Goal: Task Accomplishment & Management: Manage account settings

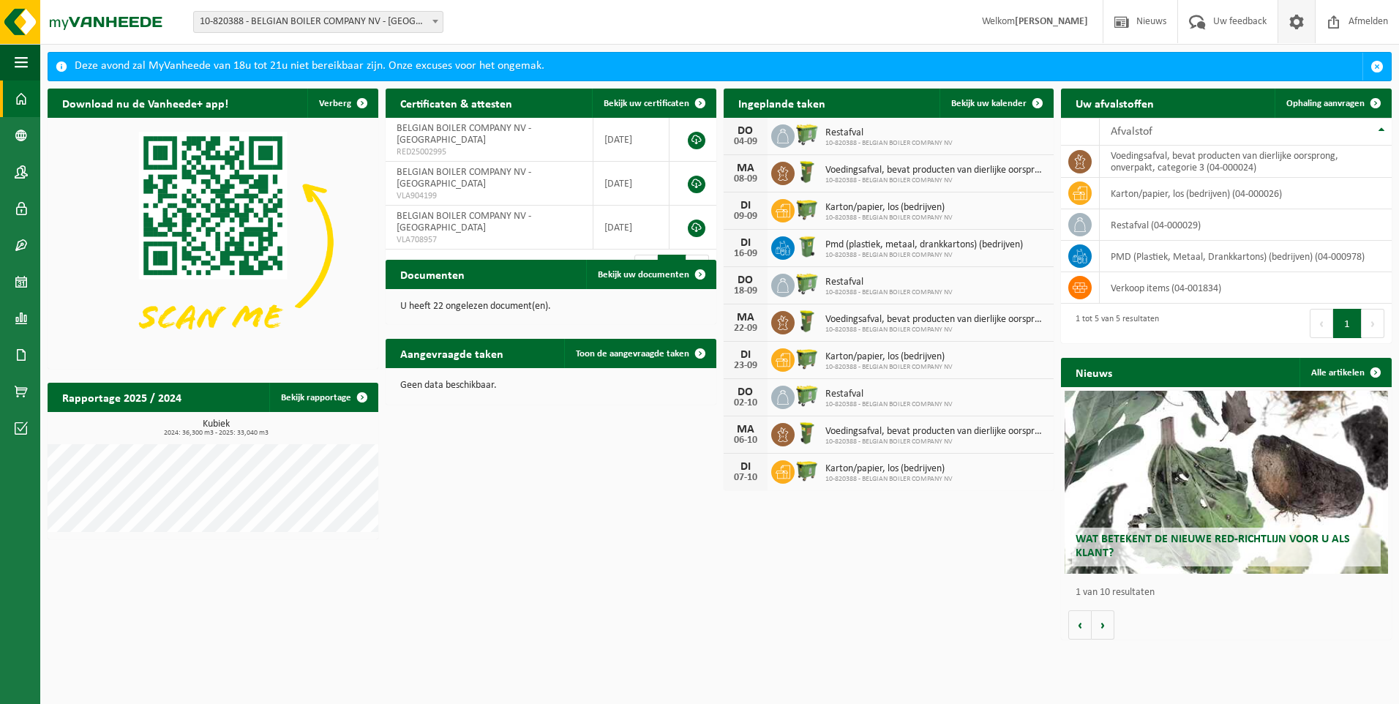
click at [1296, 21] on span at bounding box center [1296, 21] width 22 height 43
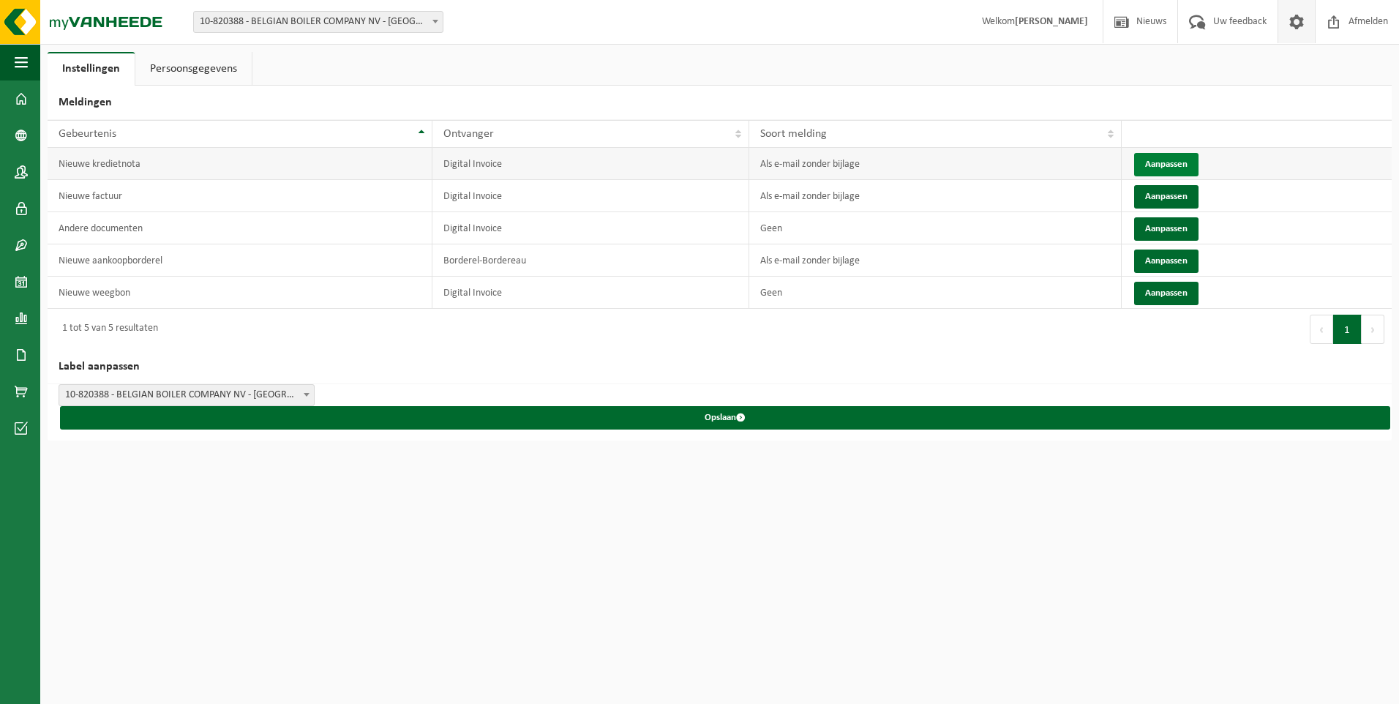
click at [1168, 164] on button "Aanpassen" at bounding box center [1166, 164] width 64 height 23
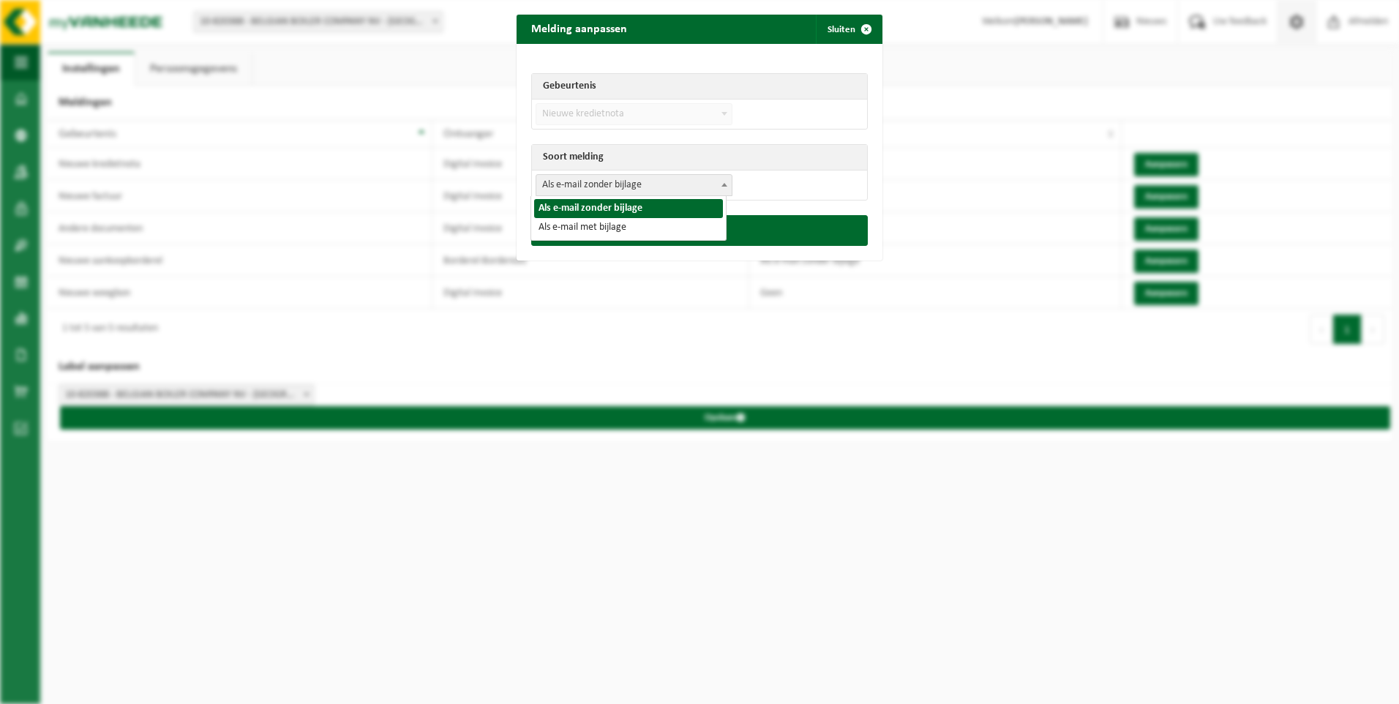
click at [721, 184] on b at bounding box center [724, 185] width 6 height 4
click at [859, 28] on span "submit" at bounding box center [866, 29] width 29 height 29
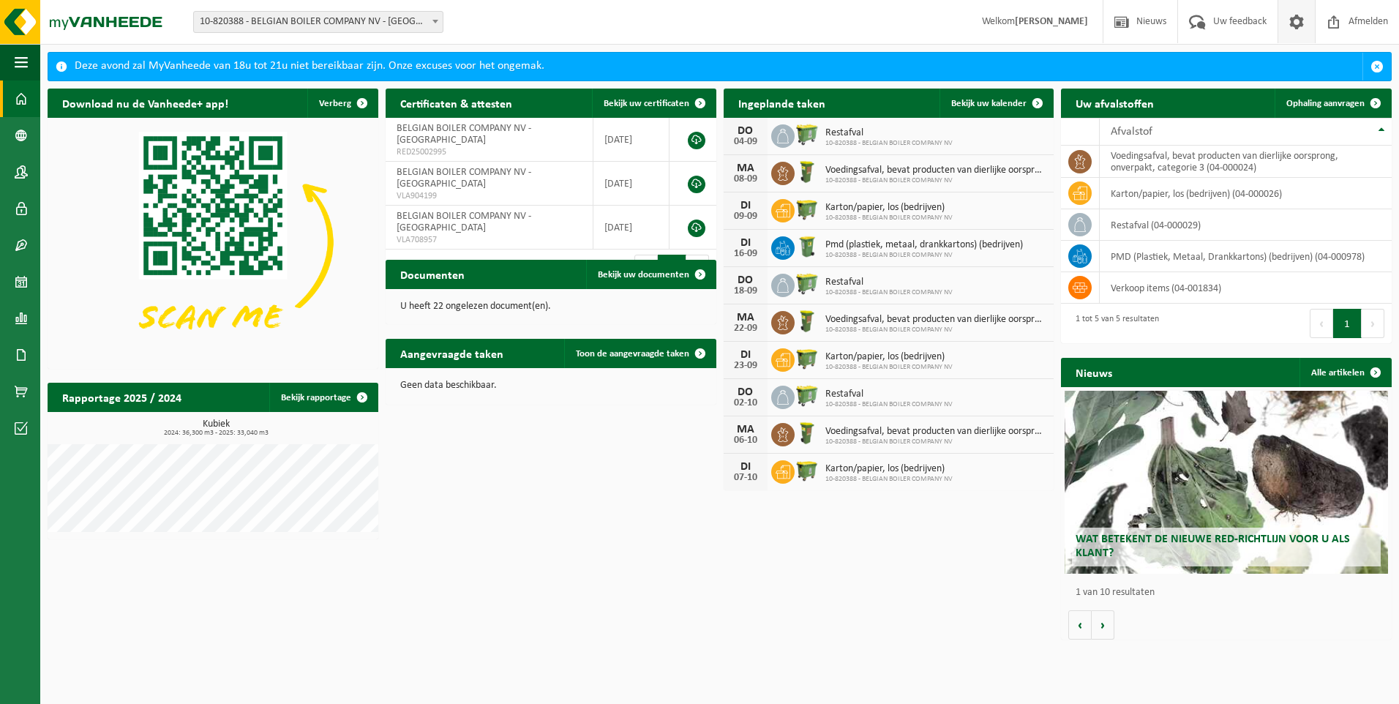
click at [1296, 20] on span at bounding box center [1296, 21] width 22 height 43
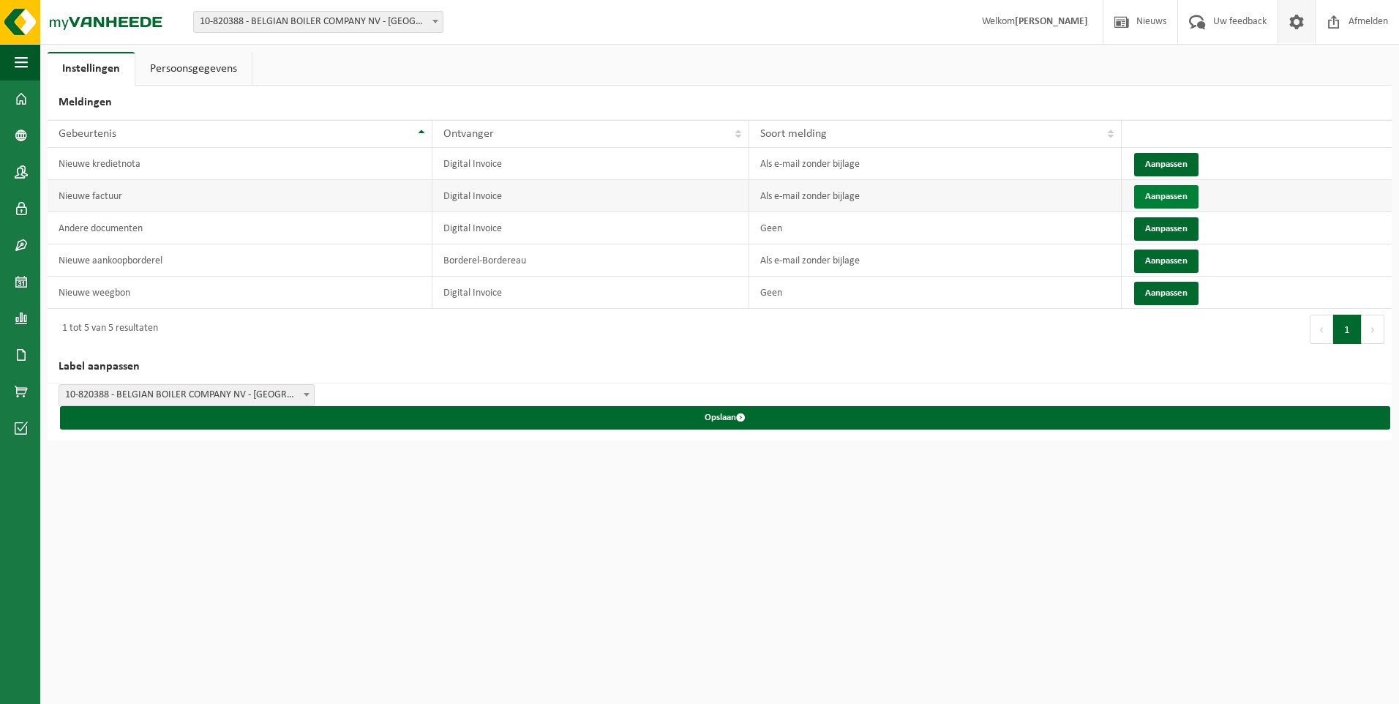
click at [1160, 195] on button "Aanpassen" at bounding box center [1166, 196] width 64 height 23
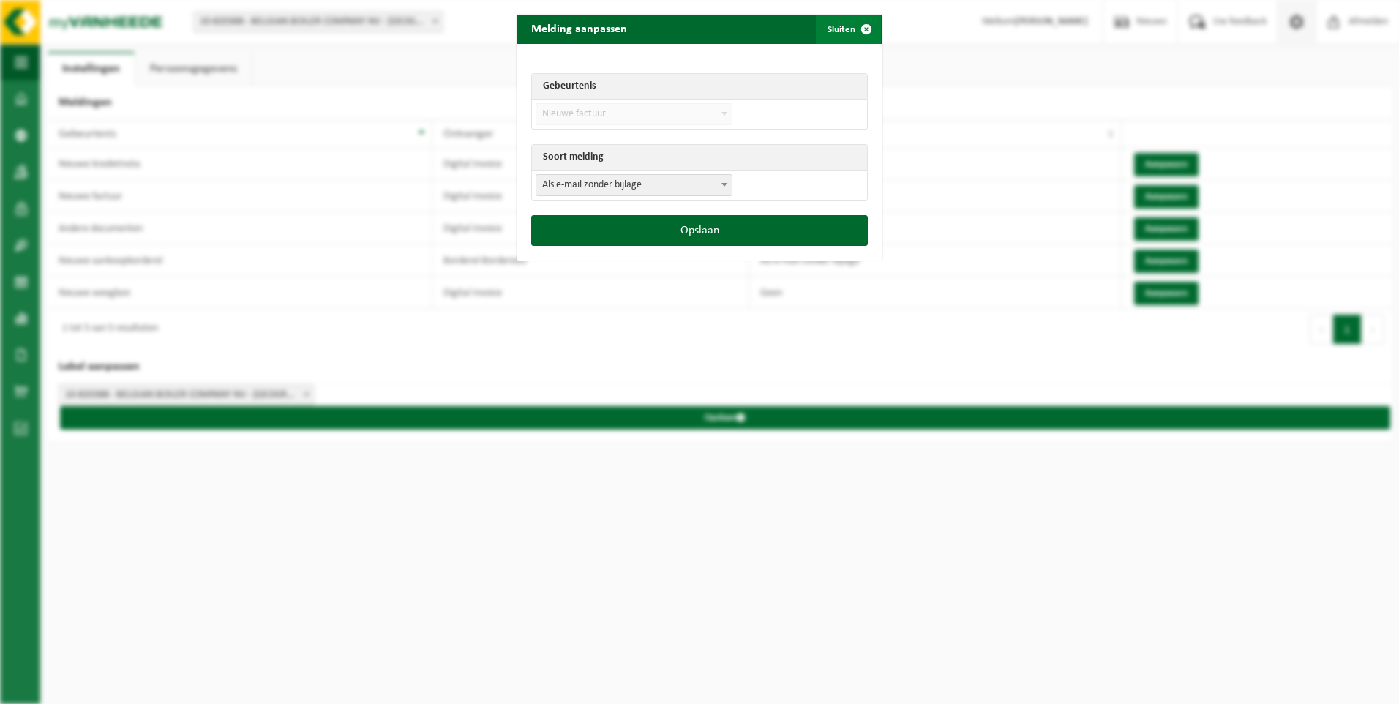
click at [861, 26] on span "submit" at bounding box center [866, 29] width 29 height 29
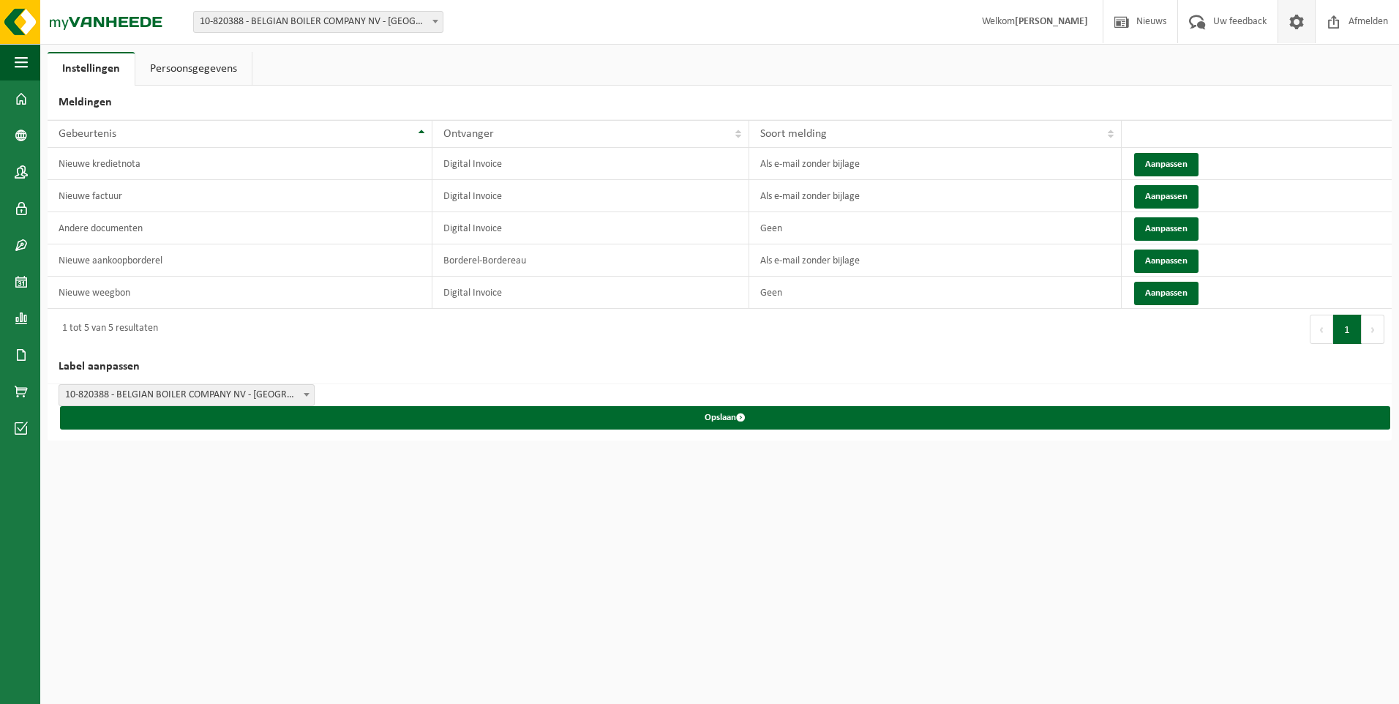
click at [189, 68] on link "Persoonsgegevens" at bounding box center [193, 69] width 116 height 34
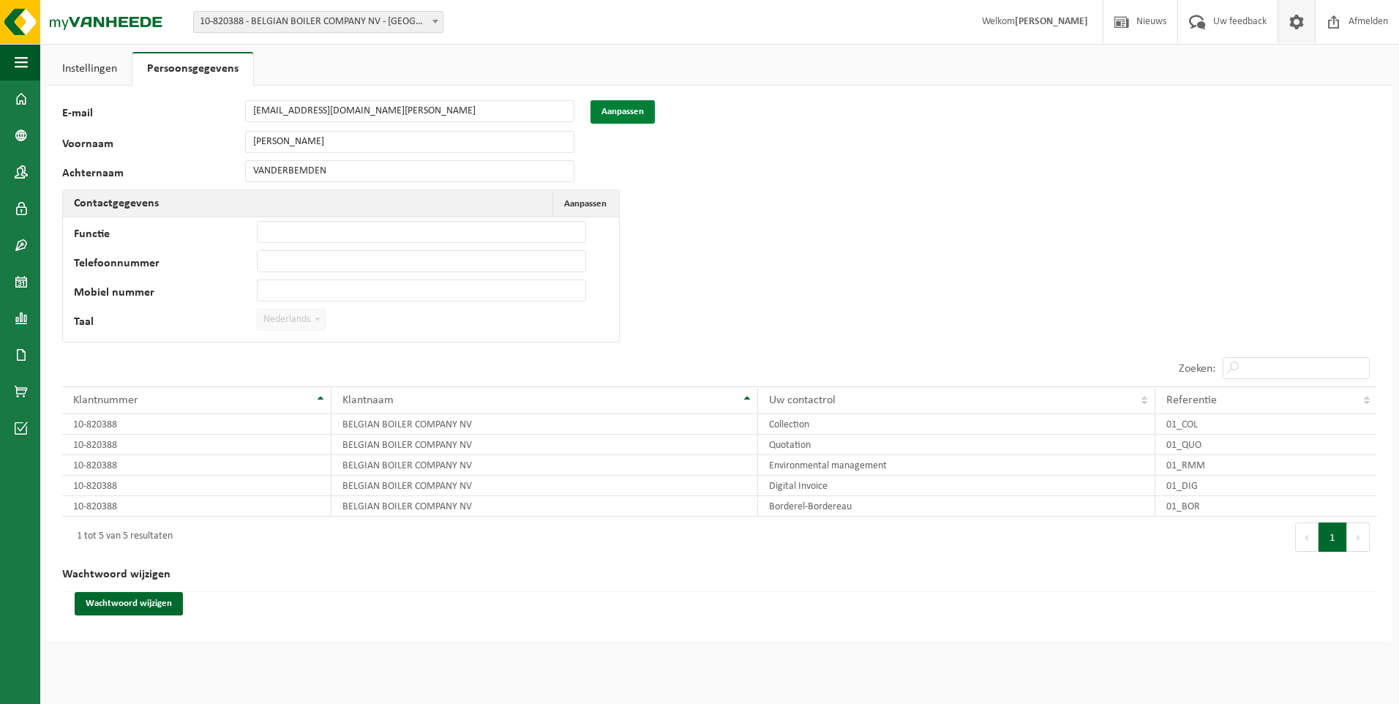
click at [615, 113] on button "Aanpassen" at bounding box center [622, 111] width 64 height 23
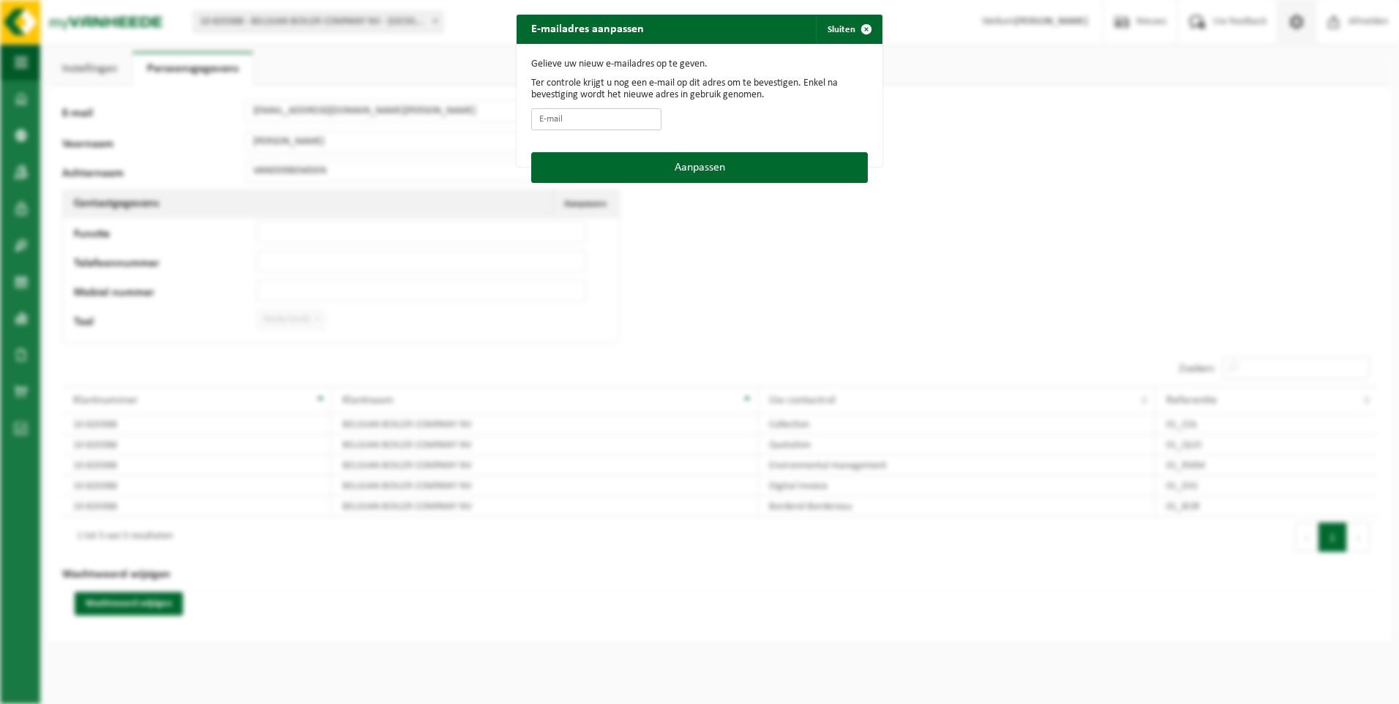
click at [591, 120] on input "E-mail" at bounding box center [596, 119] width 130 height 22
type input "sec2@bbc-loos.be"
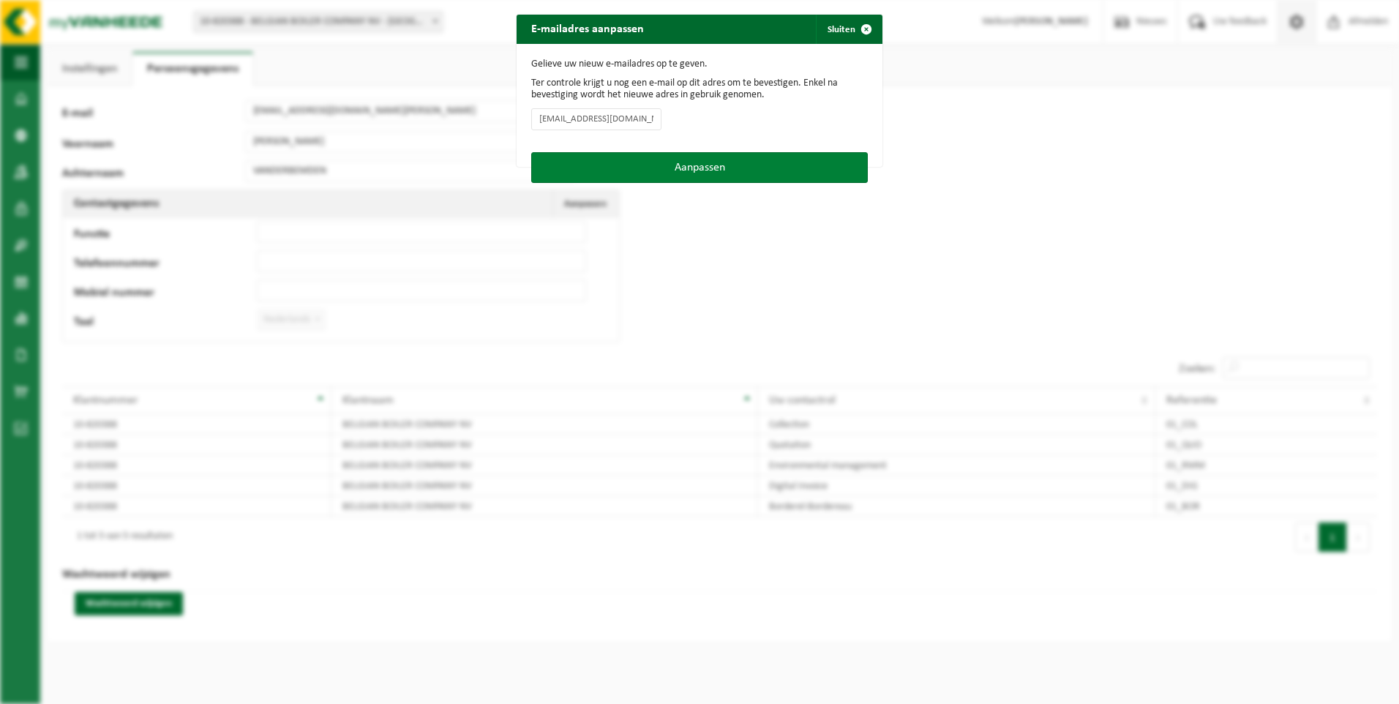
click at [700, 168] on button "Aanpassen" at bounding box center [699, 167] width 337 height 31
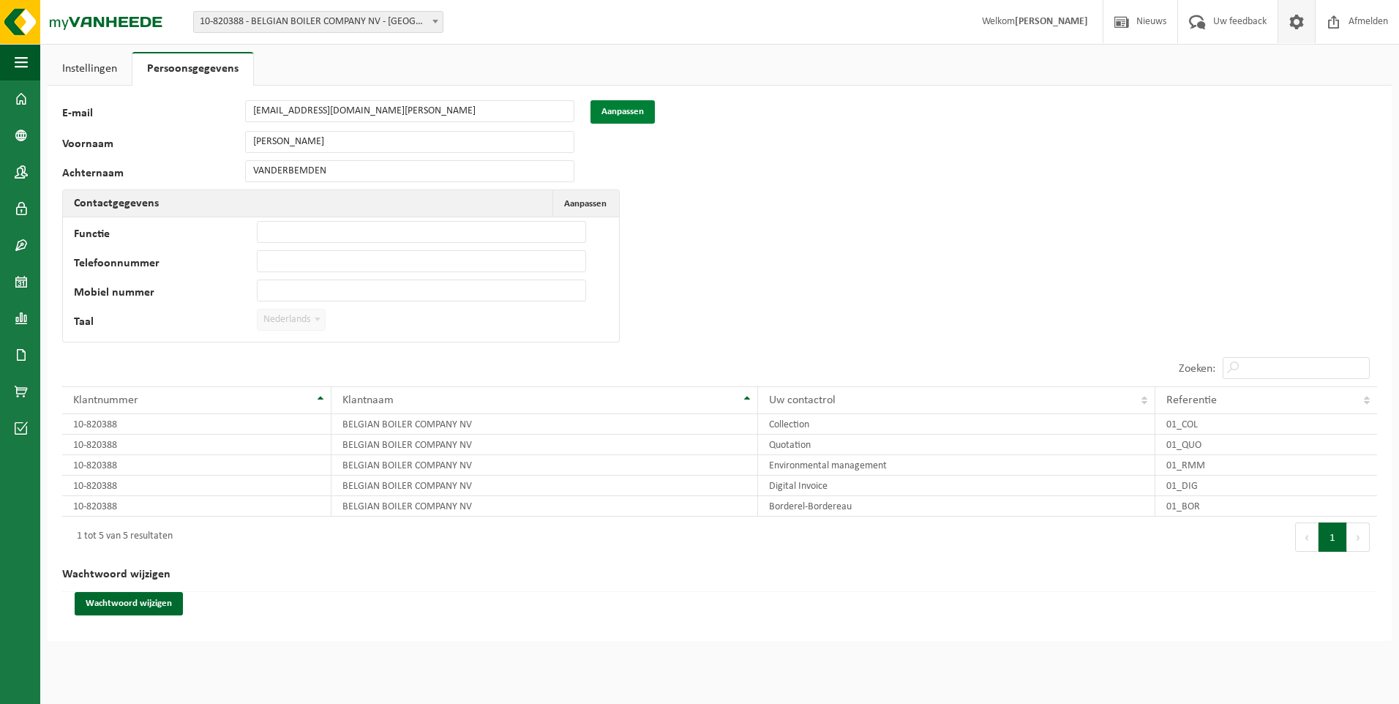
click at [633, 114] on button "Aanpassen" at bounding box center [622, 111] width 64 height 23
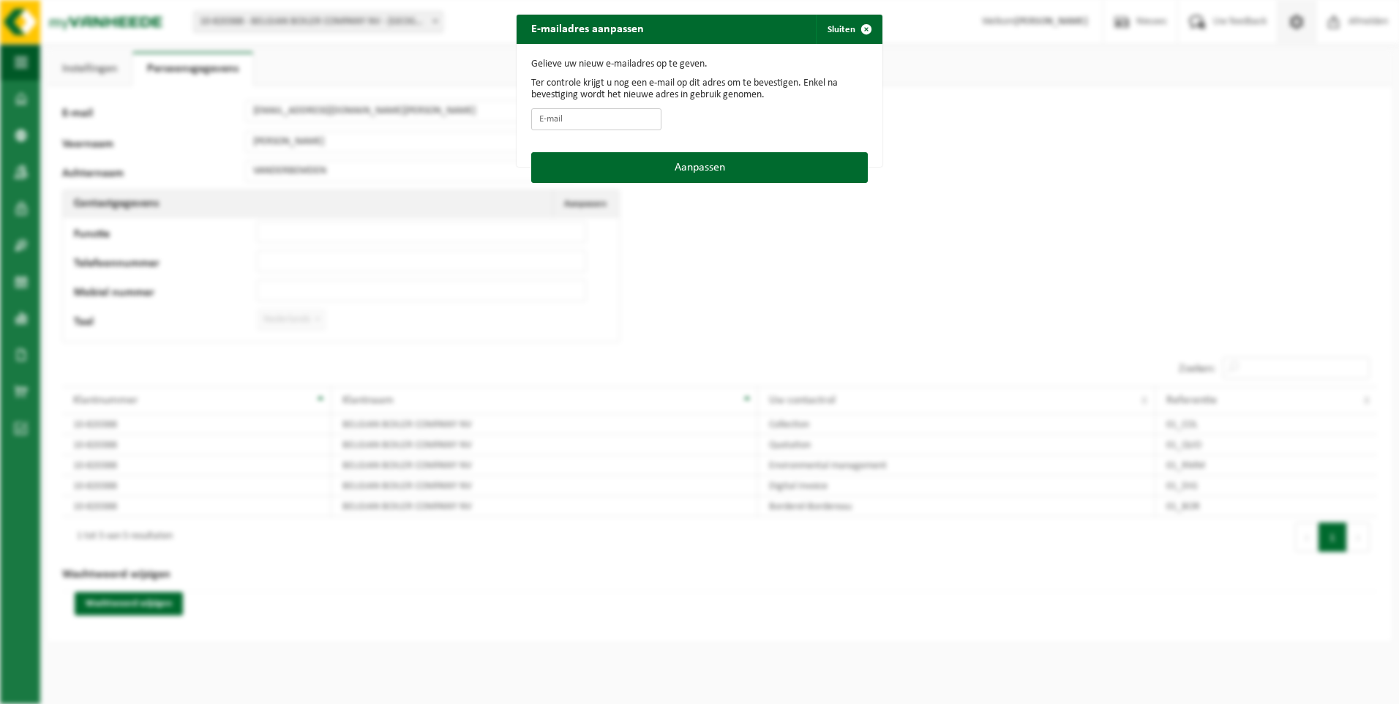
click at [570, 118] on input "E-mail" at bounding box center [596, 119] width 130 height 22
type input "accountancy@bbc-loos.be"
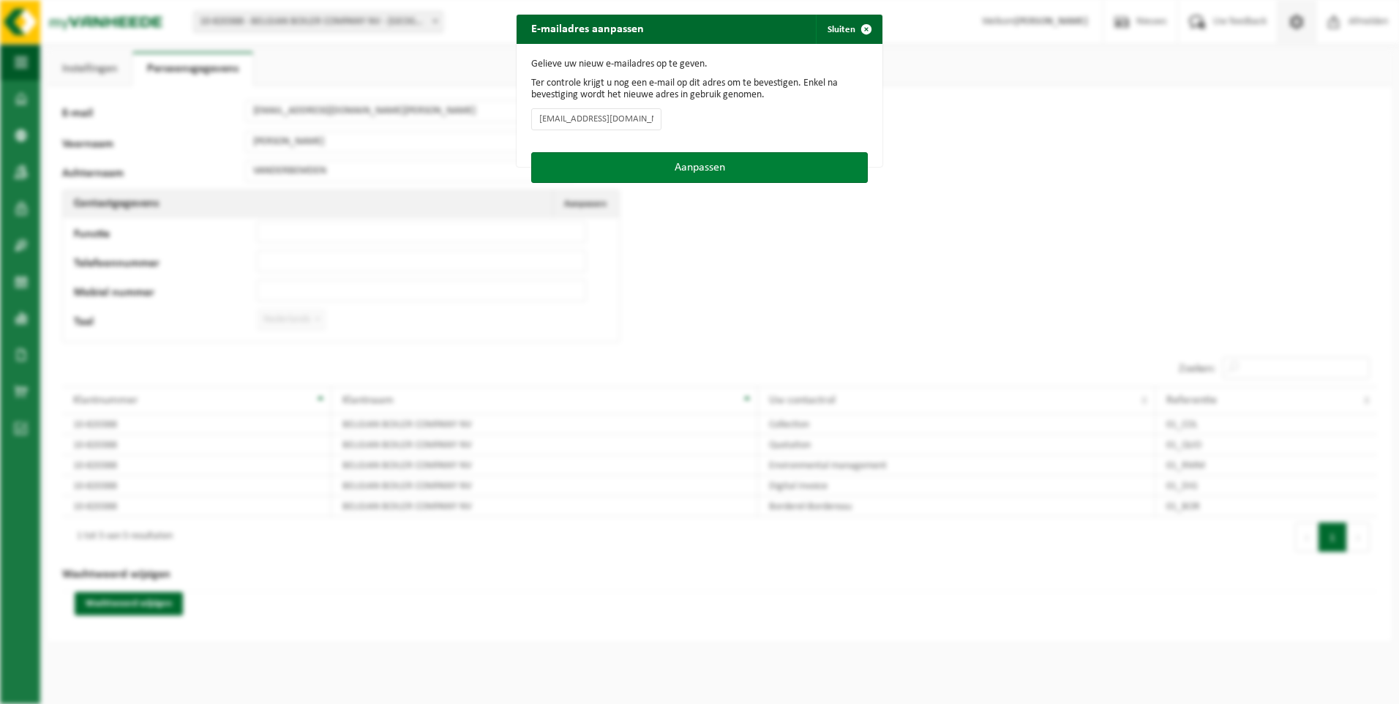
click at [695, 168] on button "Aanpassen" at bounding box center [699, 167] width 337 height 31
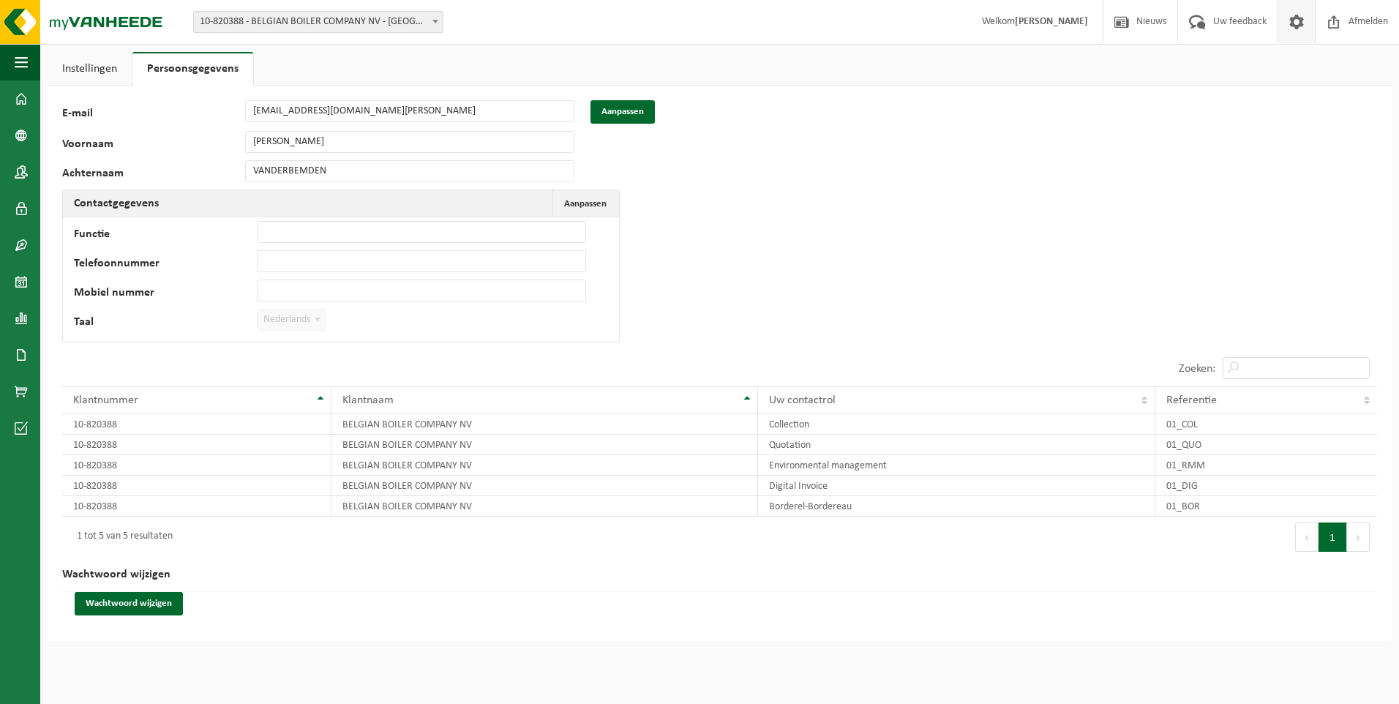
click at [72, 69] on link "Instellingen" at bounding box center [90, 69] width 84 height 34
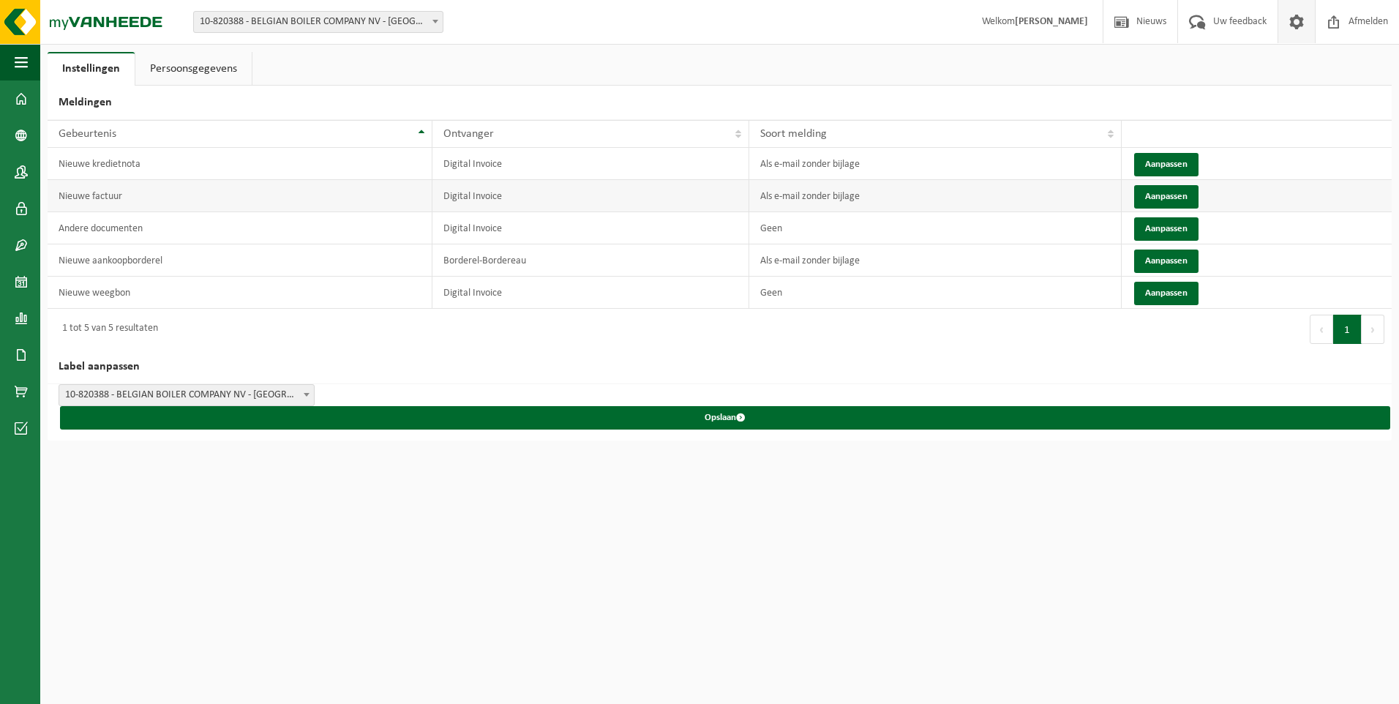
click at [67, 198] on td "Nieuwe factuur" at bounding box center [240, 196] width 385 height 32
click at [1170, 192] on button "Aanpassen" at bounding box center [1166, 196] width 64 height 23
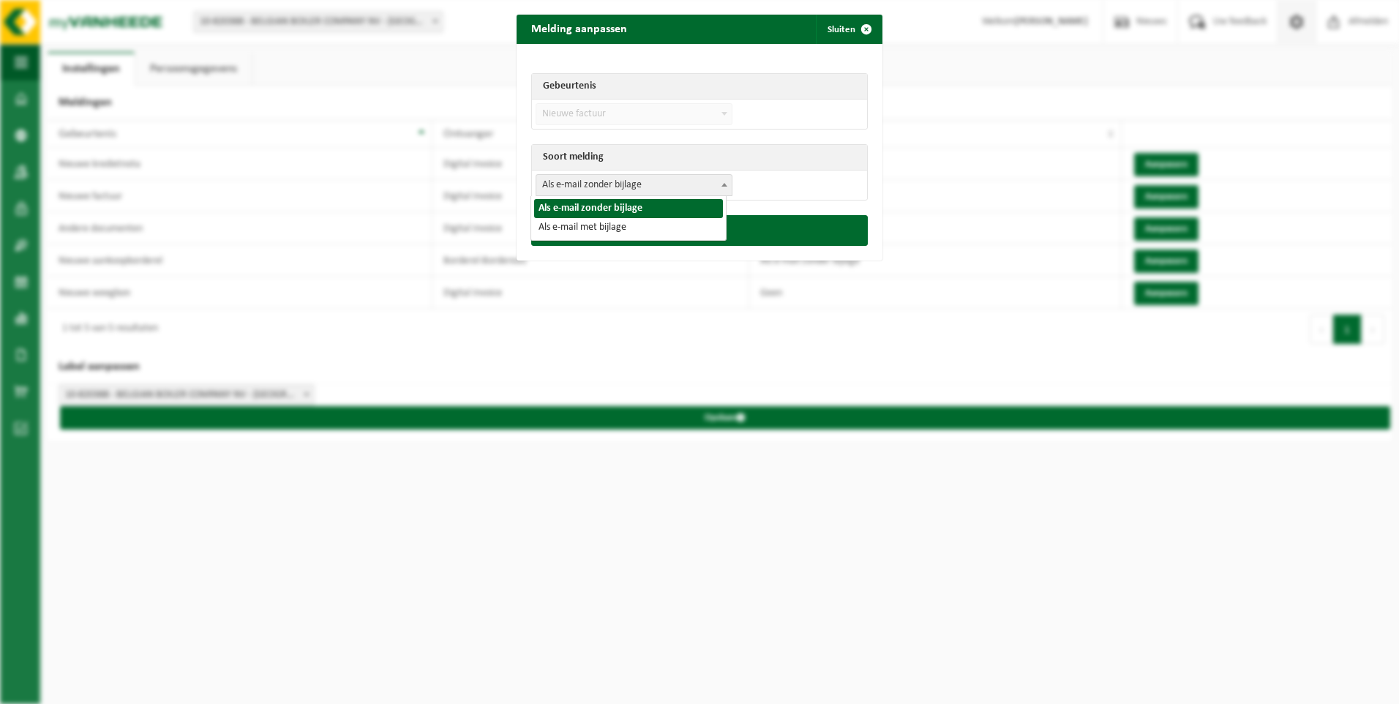
click at [721, 186] on b at bounding box center [724, 185] width 6 height 4
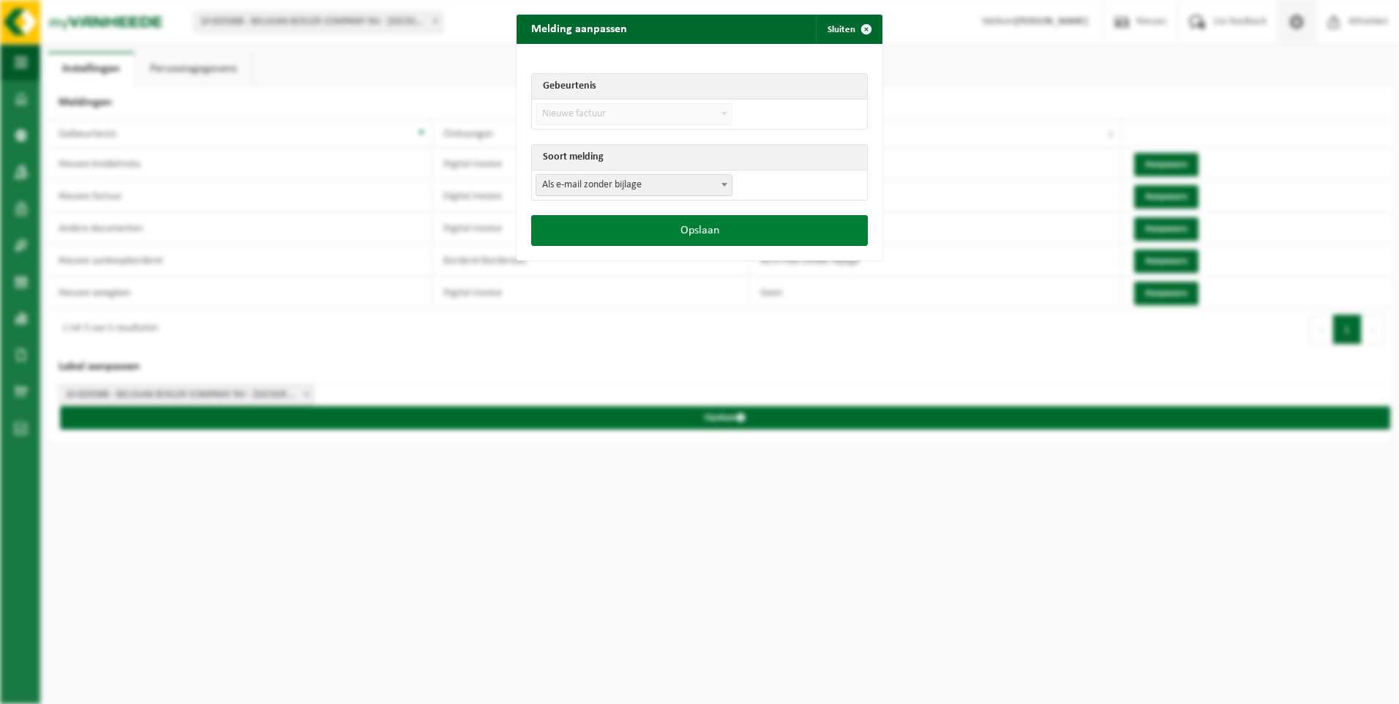
click at [717, 229] on button "Opslaan" at bounding box center [699, 230] width 337 height 31
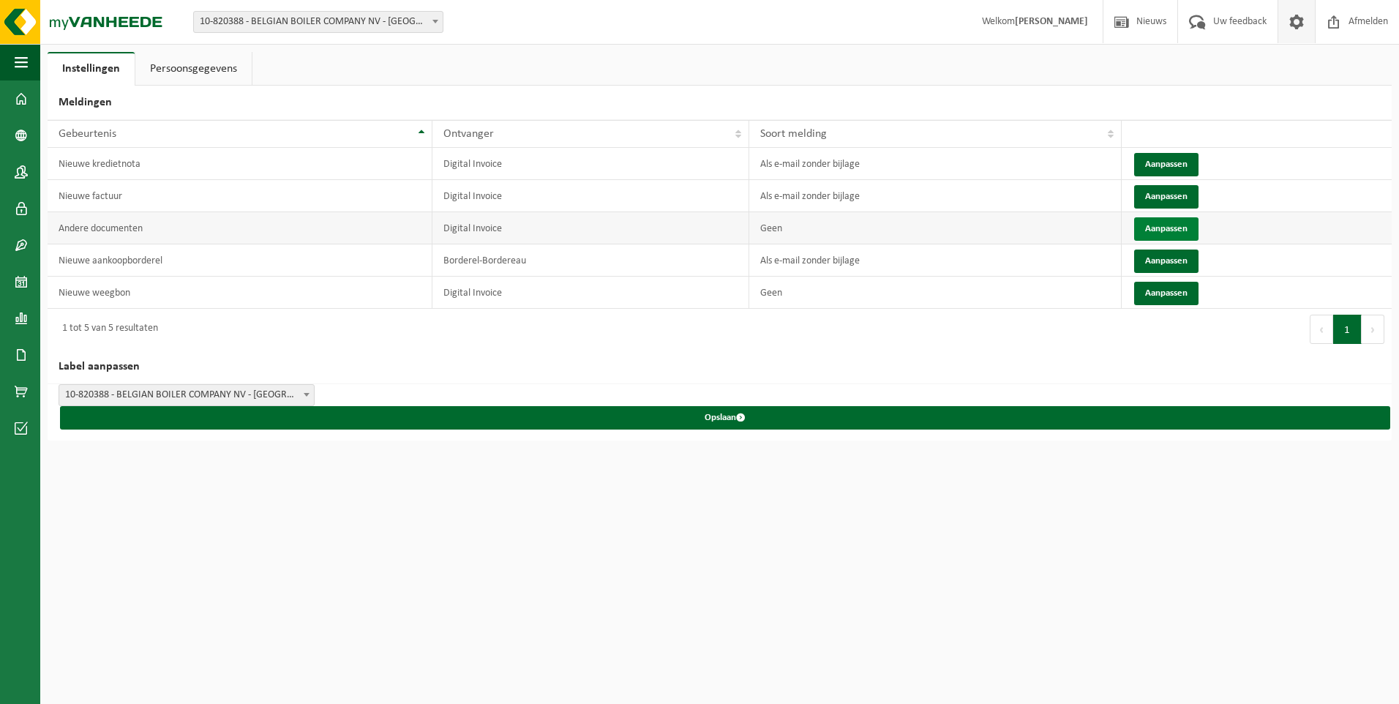
click at [1167, 227] on button "Aanpassen" at bounding box center [1166, 228] width 64 height 23
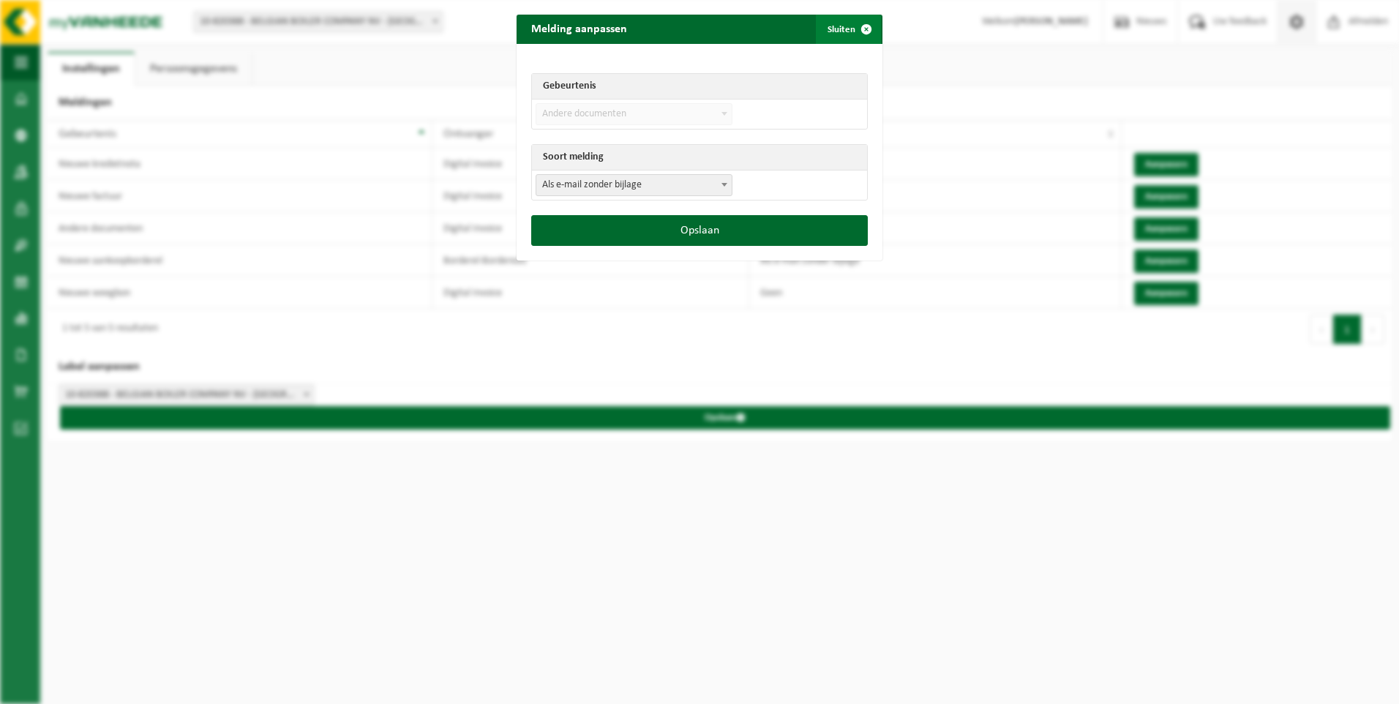
click at [859, 31] on span "submit" at bounding box center [866, 29] width 29 height 29
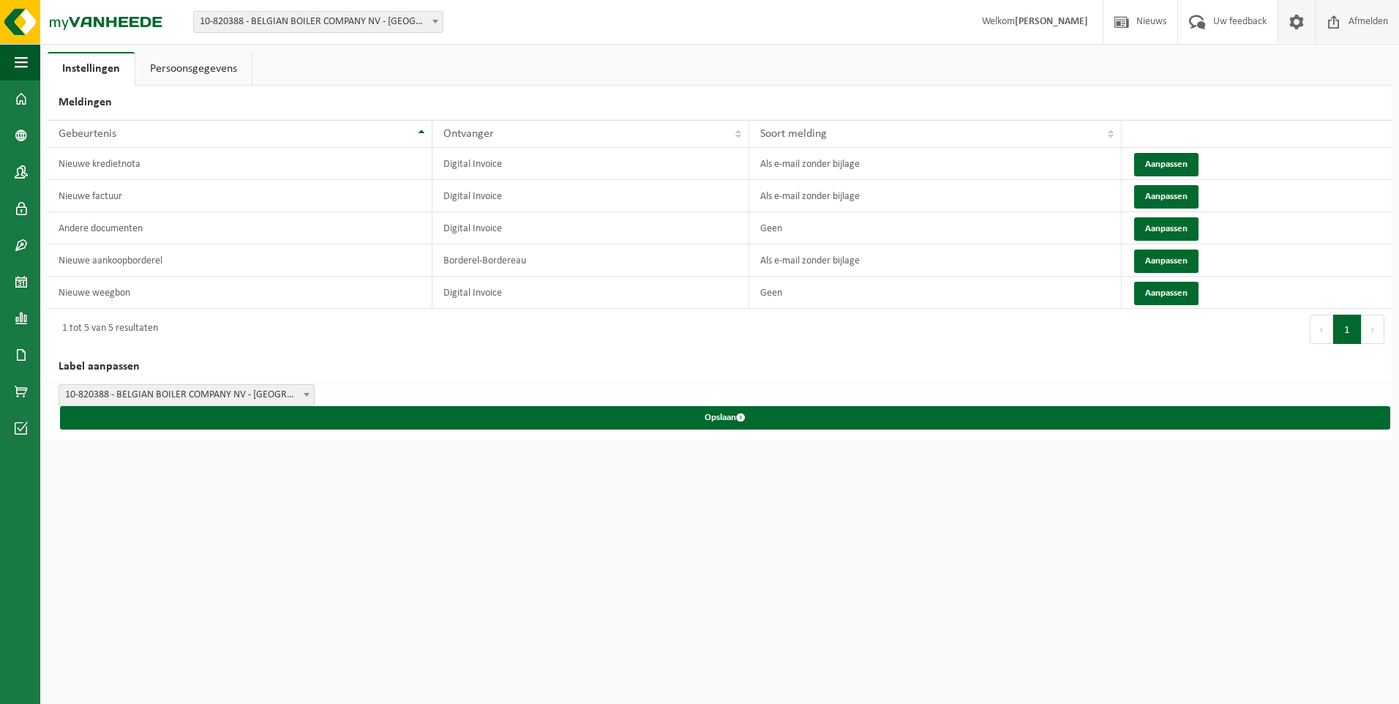
click at [1367, 20] on span "Afmelden" at bounding box center [1368, 21] width 47 height 43
